Goal: Find specific page/section: Find specific page/section

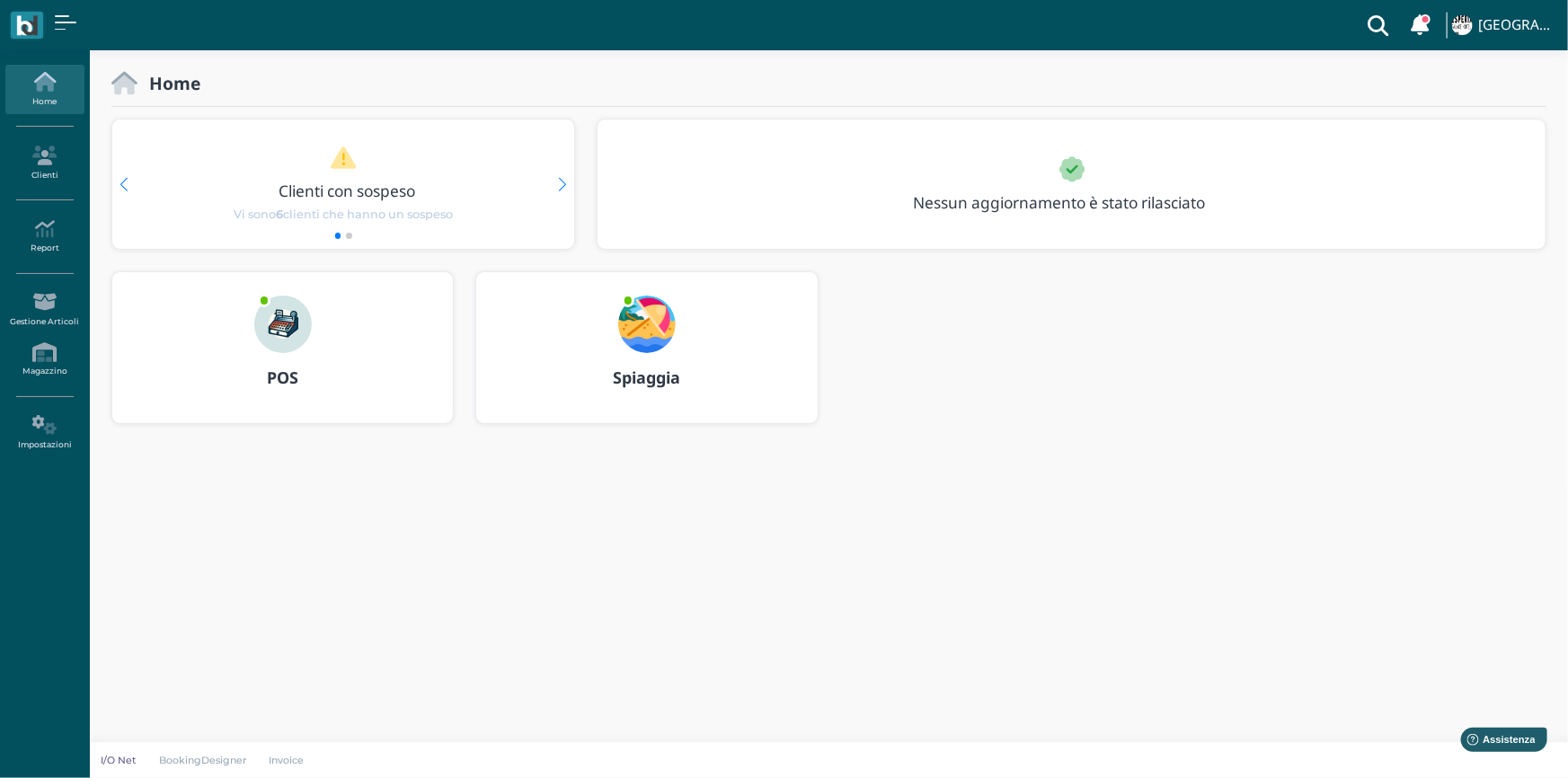
click at [283, 326] on img at bounding box center [283, 324] width 57 height 57
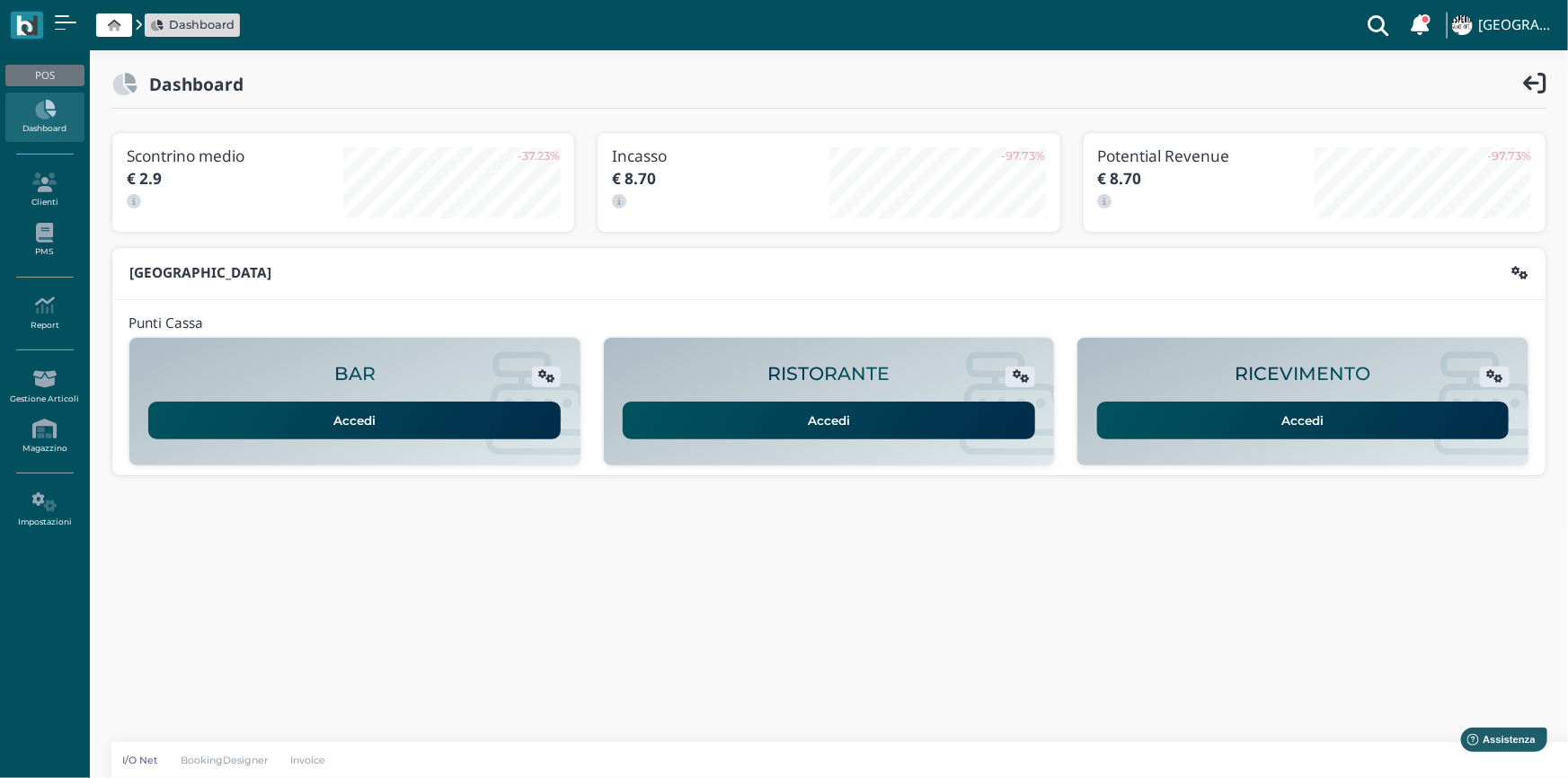
click at [1351, 422] on link "Accedi" at bounding box center [1303, 420] width 413 height 38
